Goal: Check status: Check status

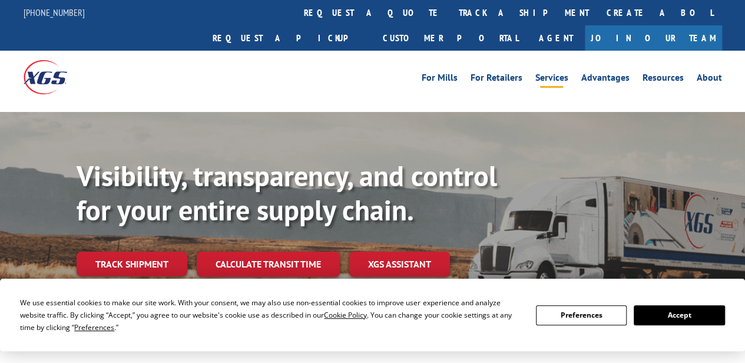
click at [544, 73] on link "Services" at bounding box center [551, 79] width 33 height 13
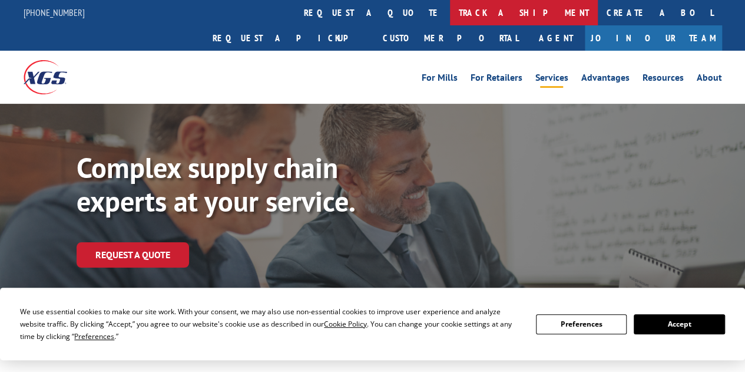
click at [450, 18] on link "track a shipment" at bounding box center [524, 12] width 148 height 25
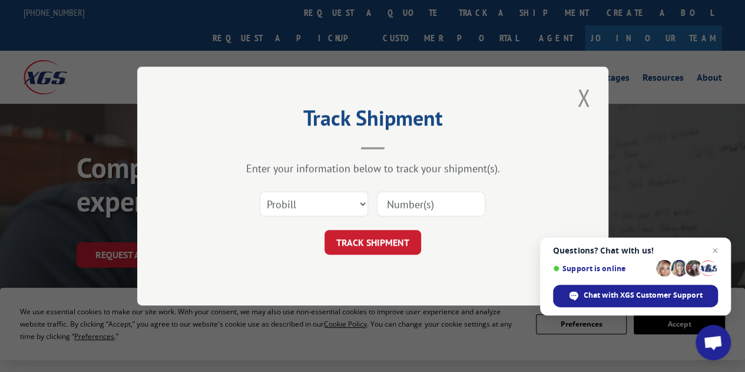
click at [426, 204] on input at bounding box center [431, 203] width 108 height 25
paste input "PO-211-21143591562872087"
type input "PO-211-21143591562872087"
click at [389, 235] on button "TRACK SHIPMENT" at bounding box center [373, 242] width 97 height 25
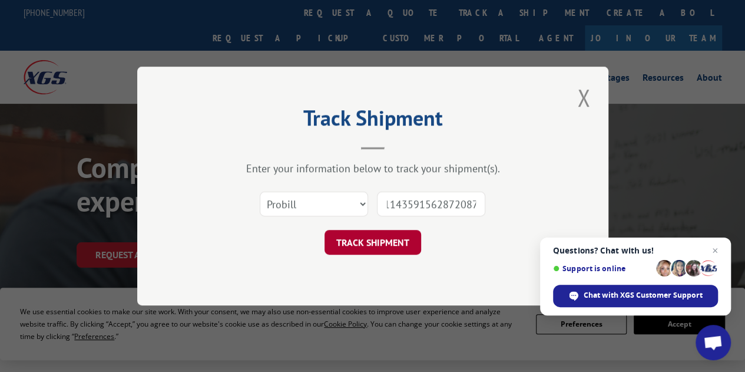
scroll to position [0, 0]
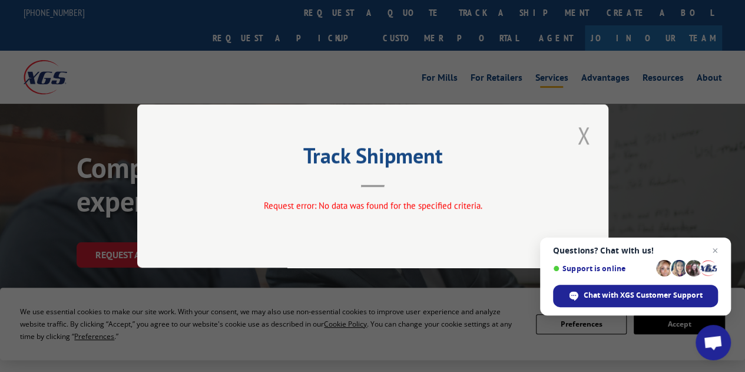
click at [584, 136] on button "Close modal" at bounding box center [584, 135] width 20 height 32
